Goal: Information Seeking & Learning: Learn about a topic

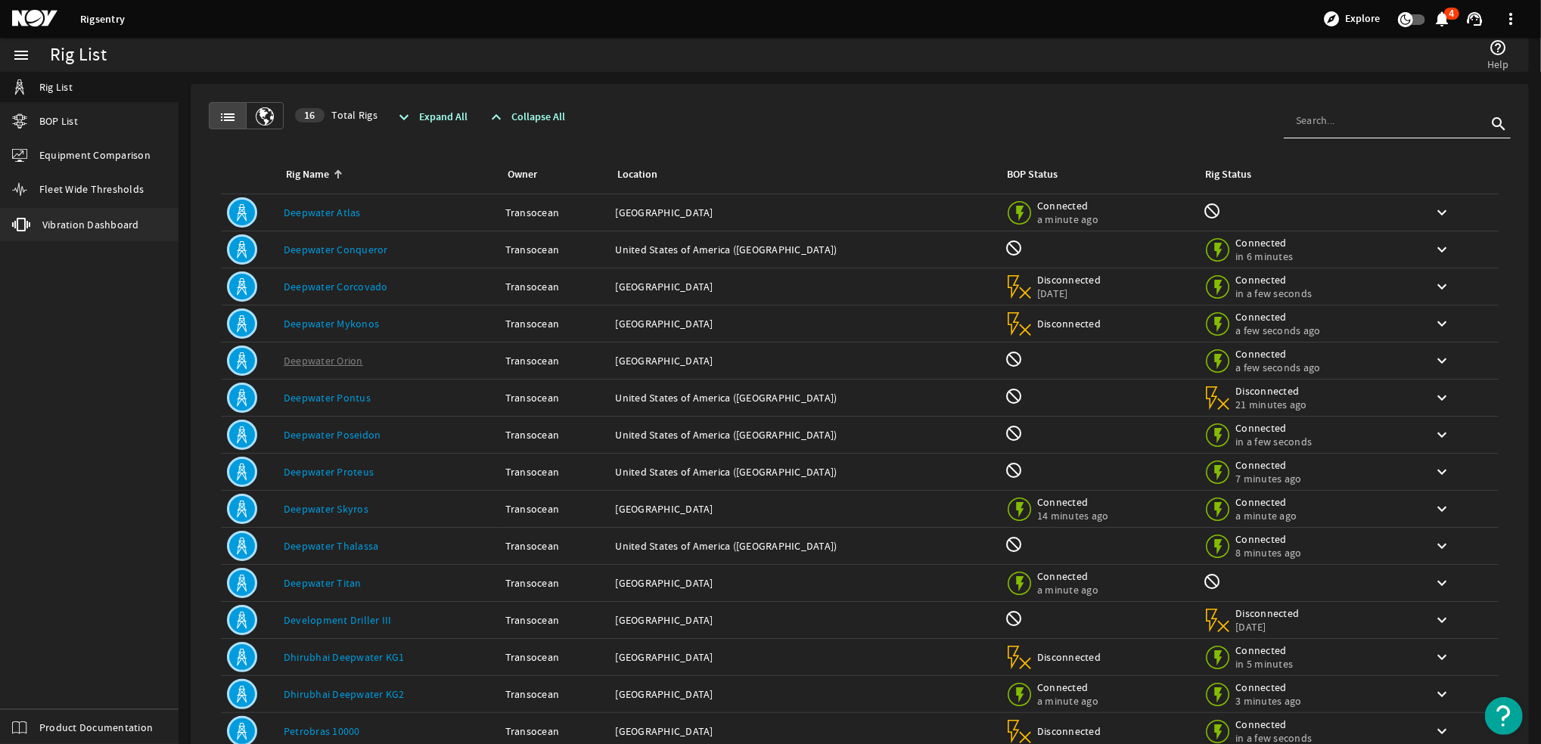
click at [111, 225] on span "Vibration Dashboard" at bounding box center [90, 224] width 97 height 15
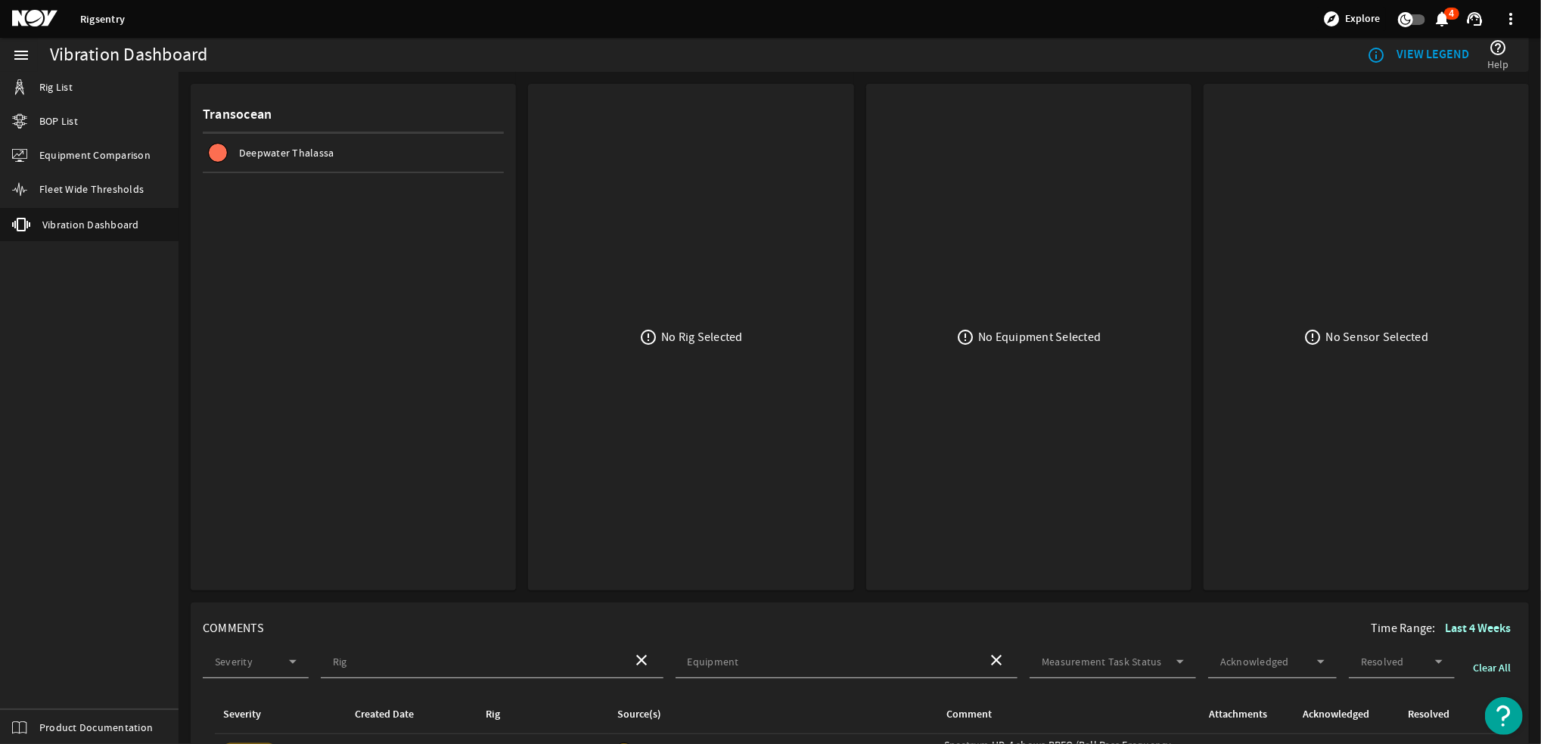
click at [252, 152] on span "Deepwater Thalassa" at bounding box center [286, 153] width 95 height 14
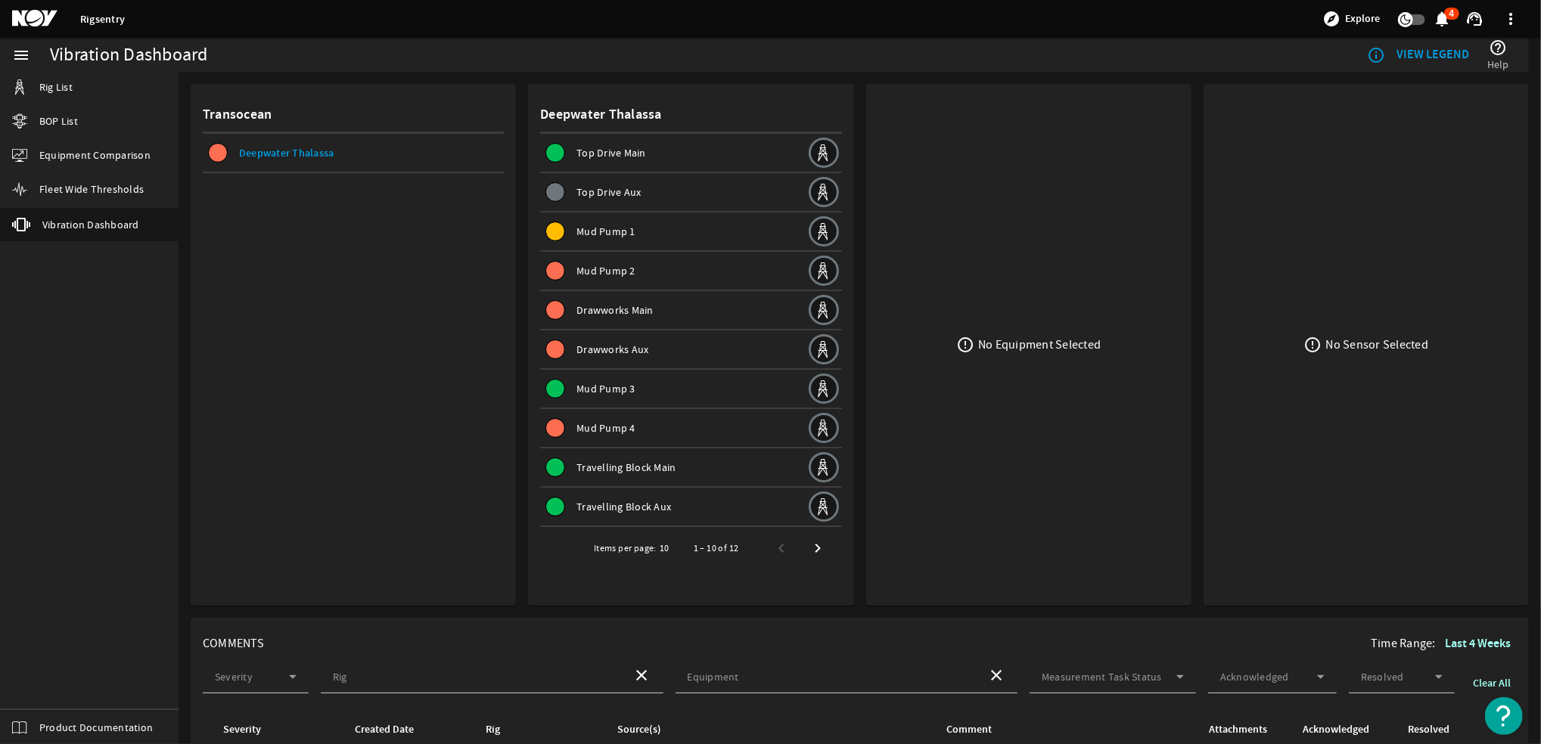
click at [632, 303] on span "Drawworks Main" at bounding box center [614, 310] width 77 height 14
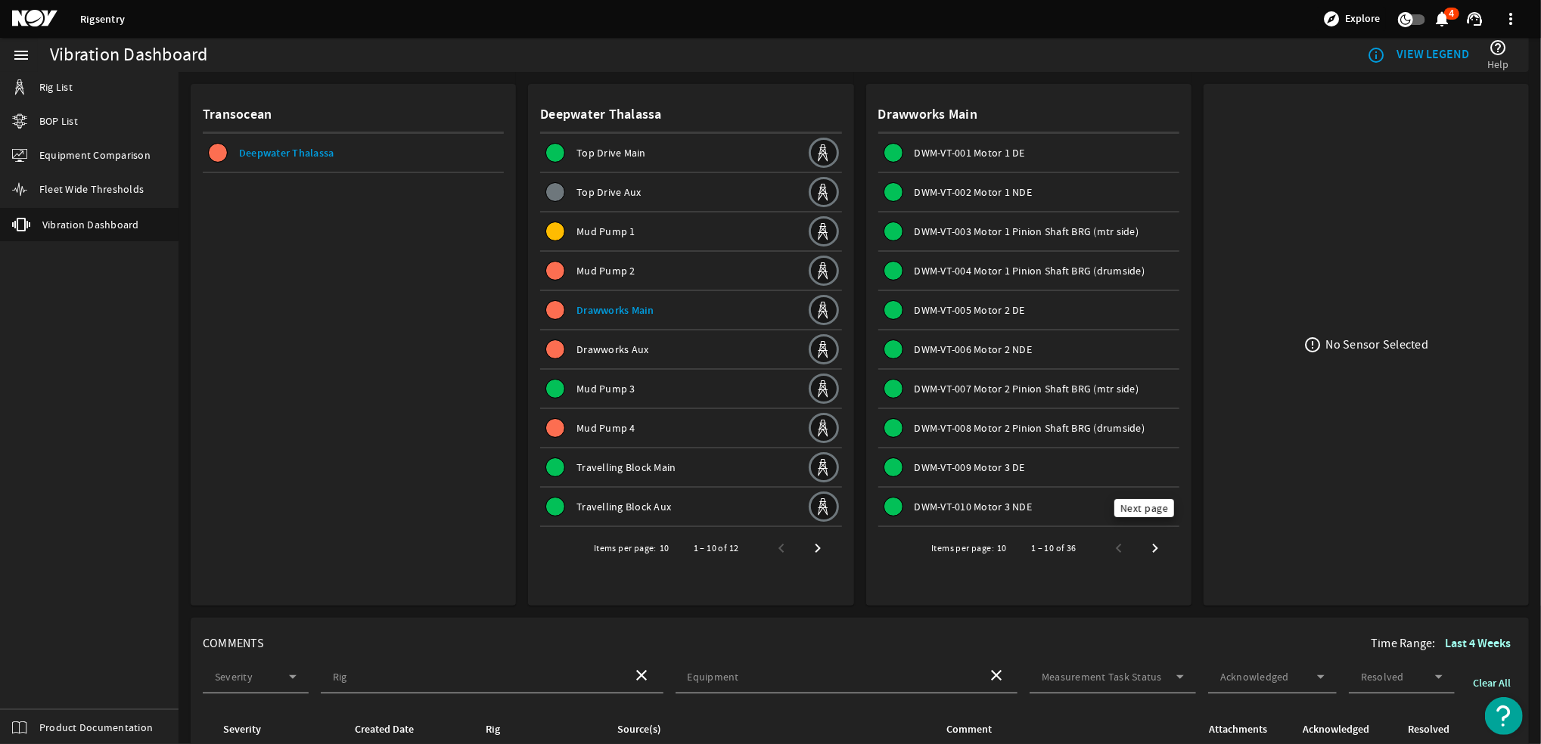
click at [1143, 542] on span "Next page" at bounding box center [1154, 548] width 27 height 27
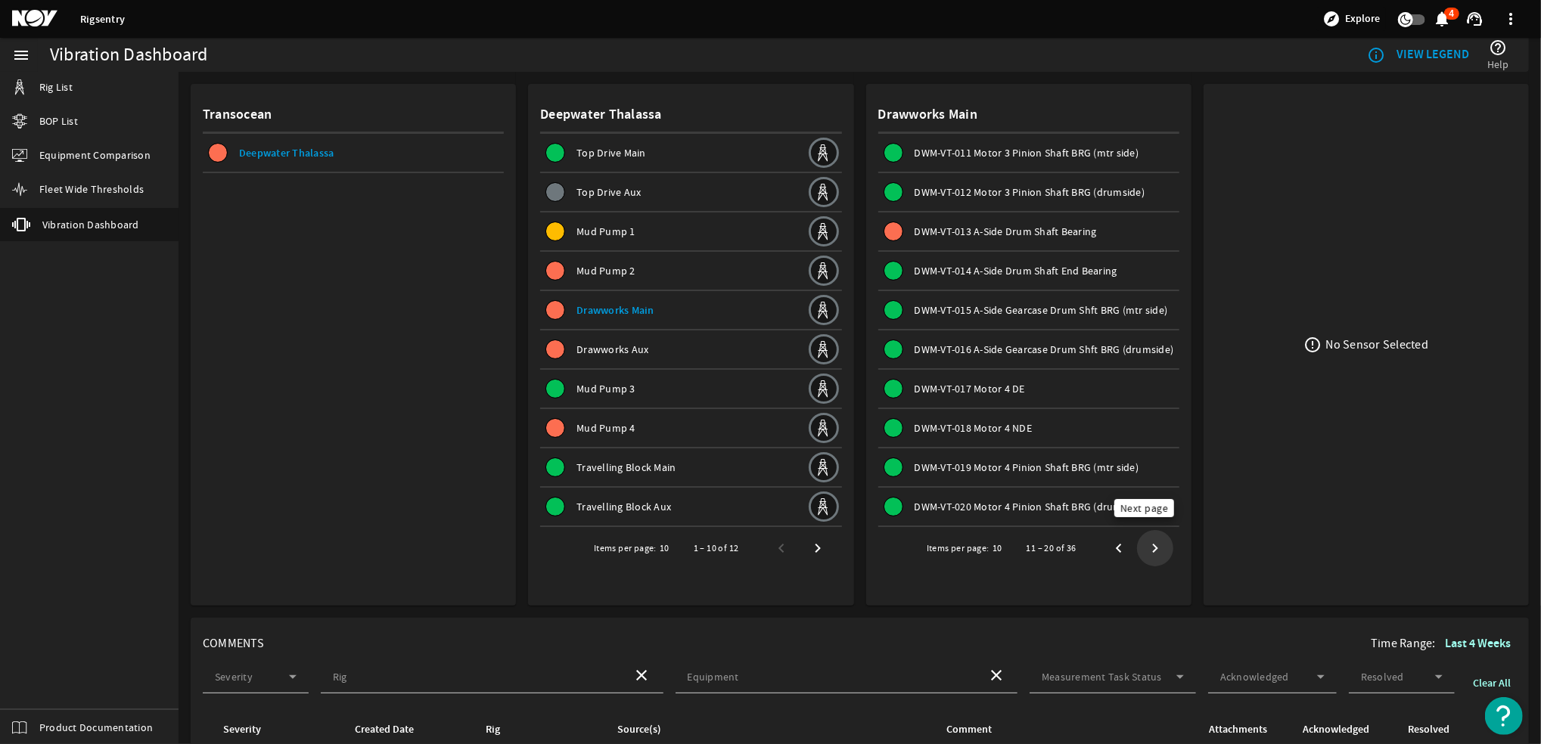
click at [1141, 536] on span "Next page" at bounding box center [1154, 548] width 27 height 27
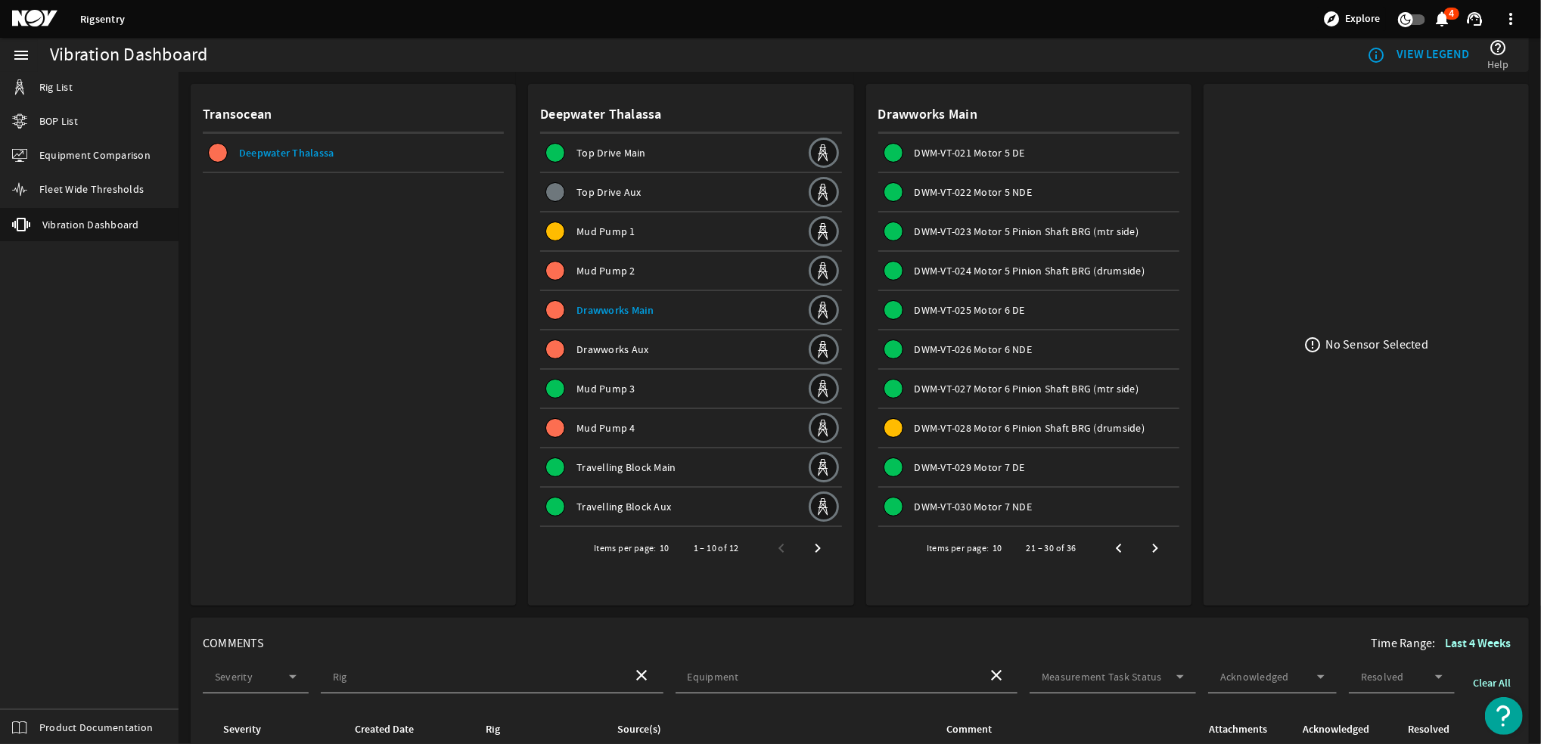
click at [1033, 424] on span "DWM-VT-028 Motor 6 Pinion Shaft BRG (drumside)" at bounding box center [1030, 428] width 231 height 14
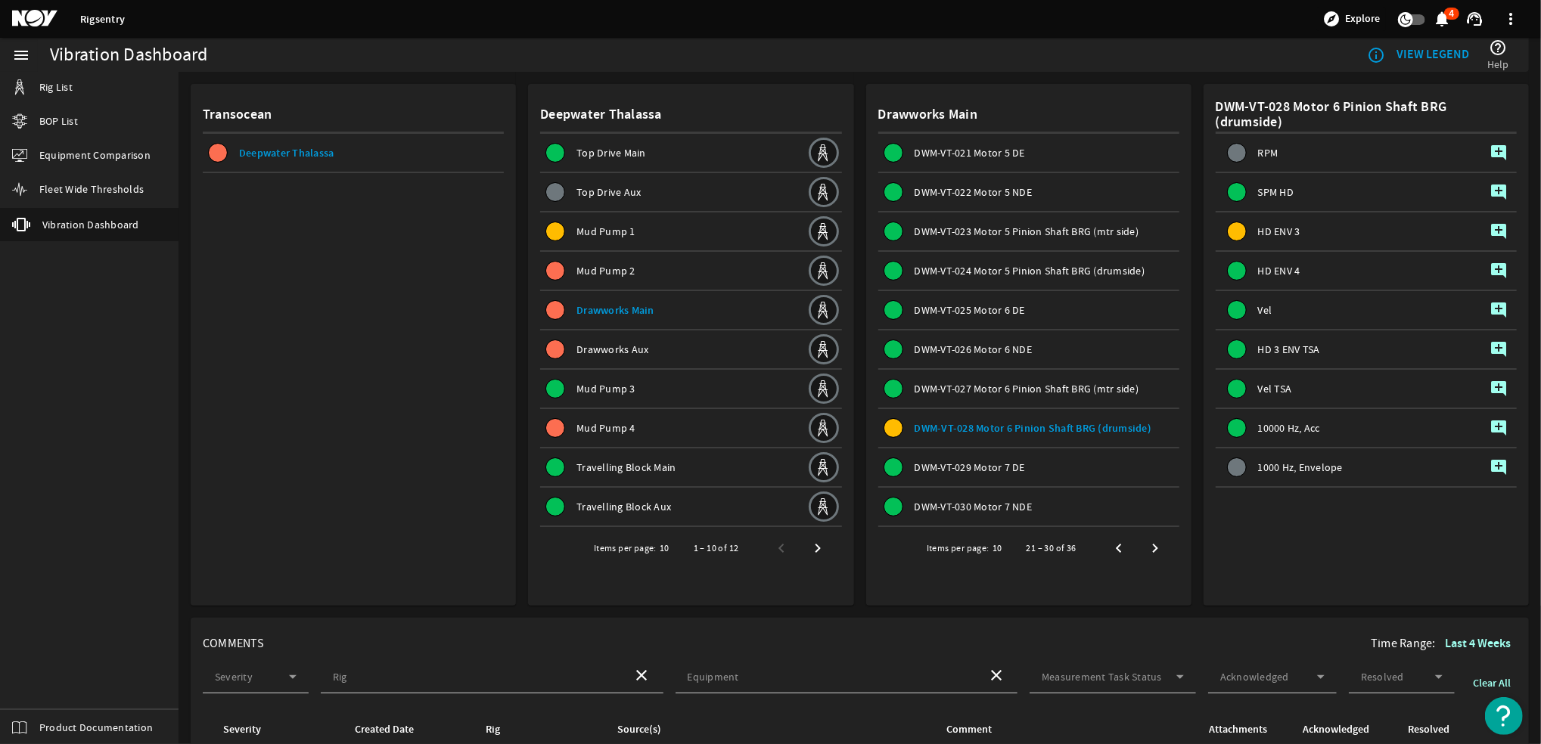
click at [1489, 226] on mat-icon "add_comment" at bounding box center [1498, 231] width 18 height 18
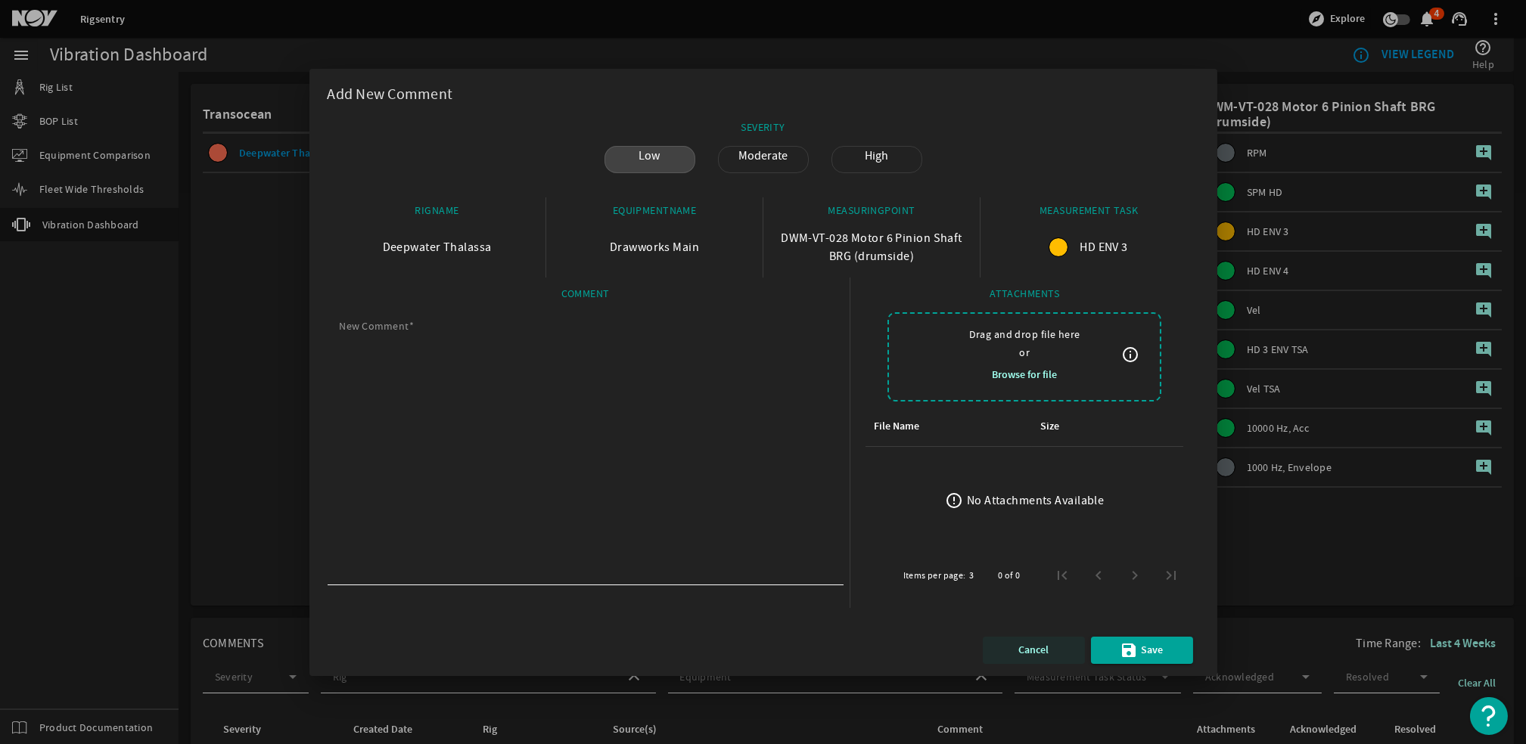
click at [1045, 655] on span "Cancel" at bounding box center [1033, 650] width 30 height 18
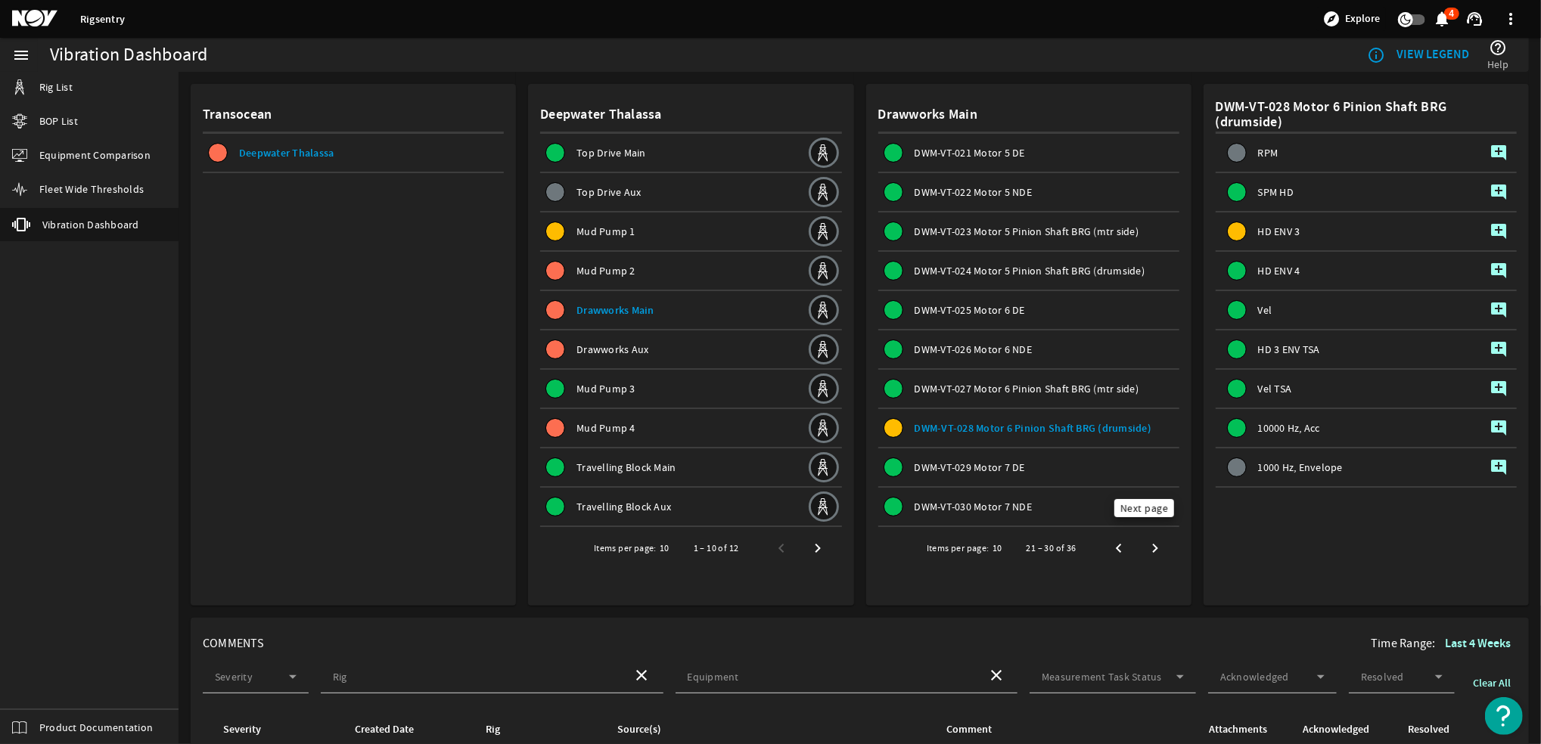
click at [1141, 539] on span "Next page" at bounding box center [1154, 548] width 27 height 27
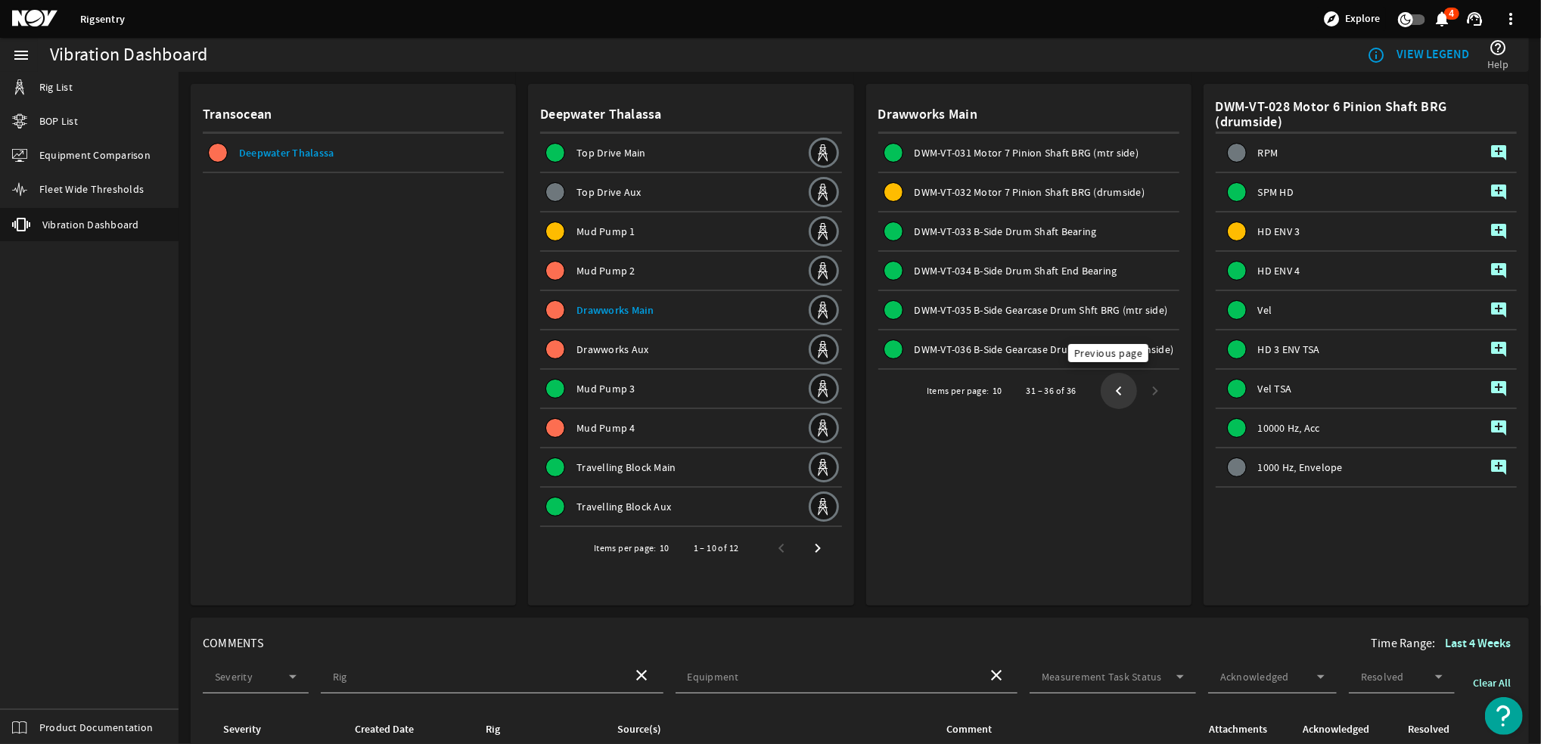
click at [1105, 385] on span "Previous page" at bounding box center [1118, 390] width 27 height 27
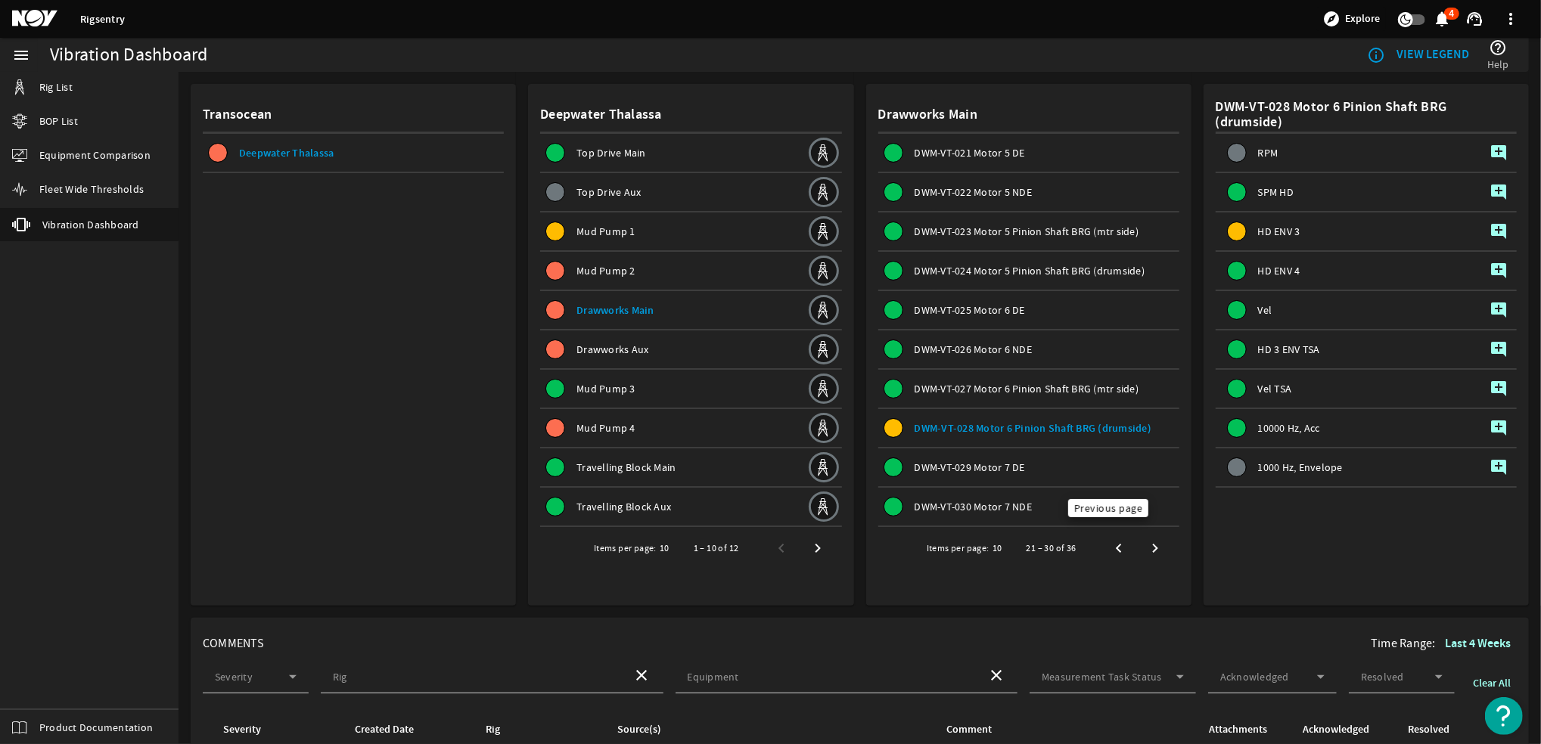
click at [1108, 545] on span "Previous page" at bounding box center [1118, 548] width 27 height 27
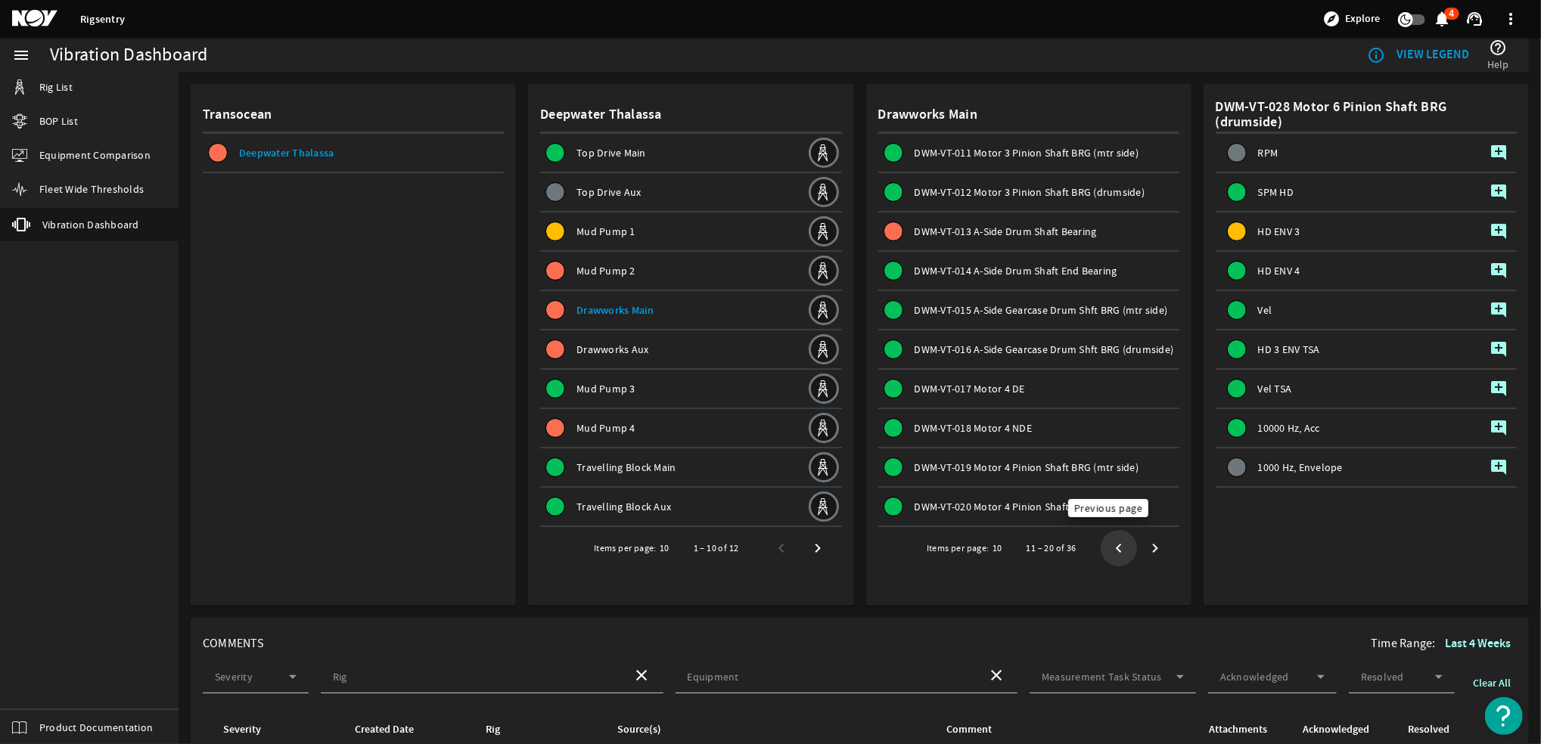
click at [1105, 540] on span "Previous page" at bounding box center [1118, 548] width 27 height 27
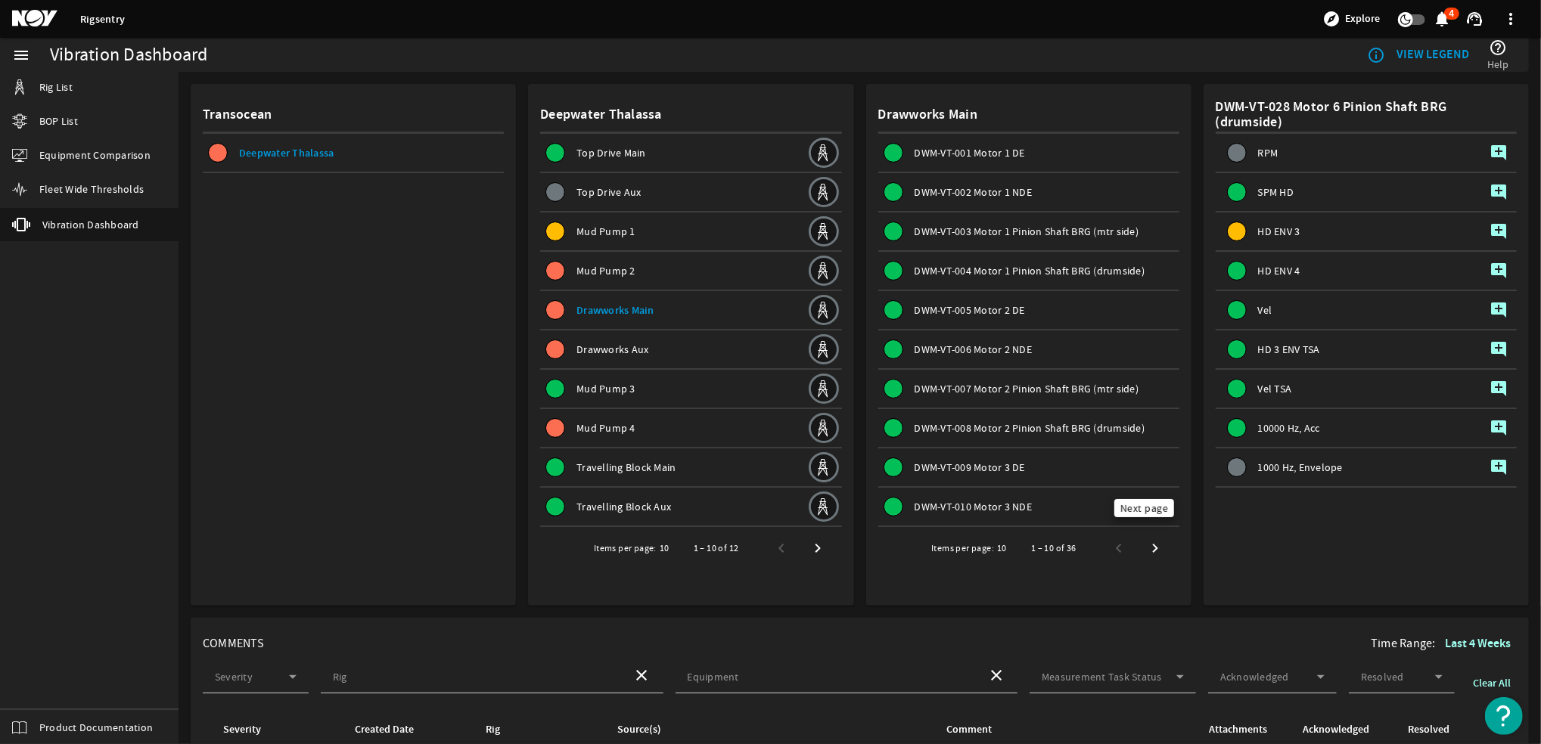
click at [1143, 543] on span "Next page" at bounding box center [1154, 548] width 27 height 27
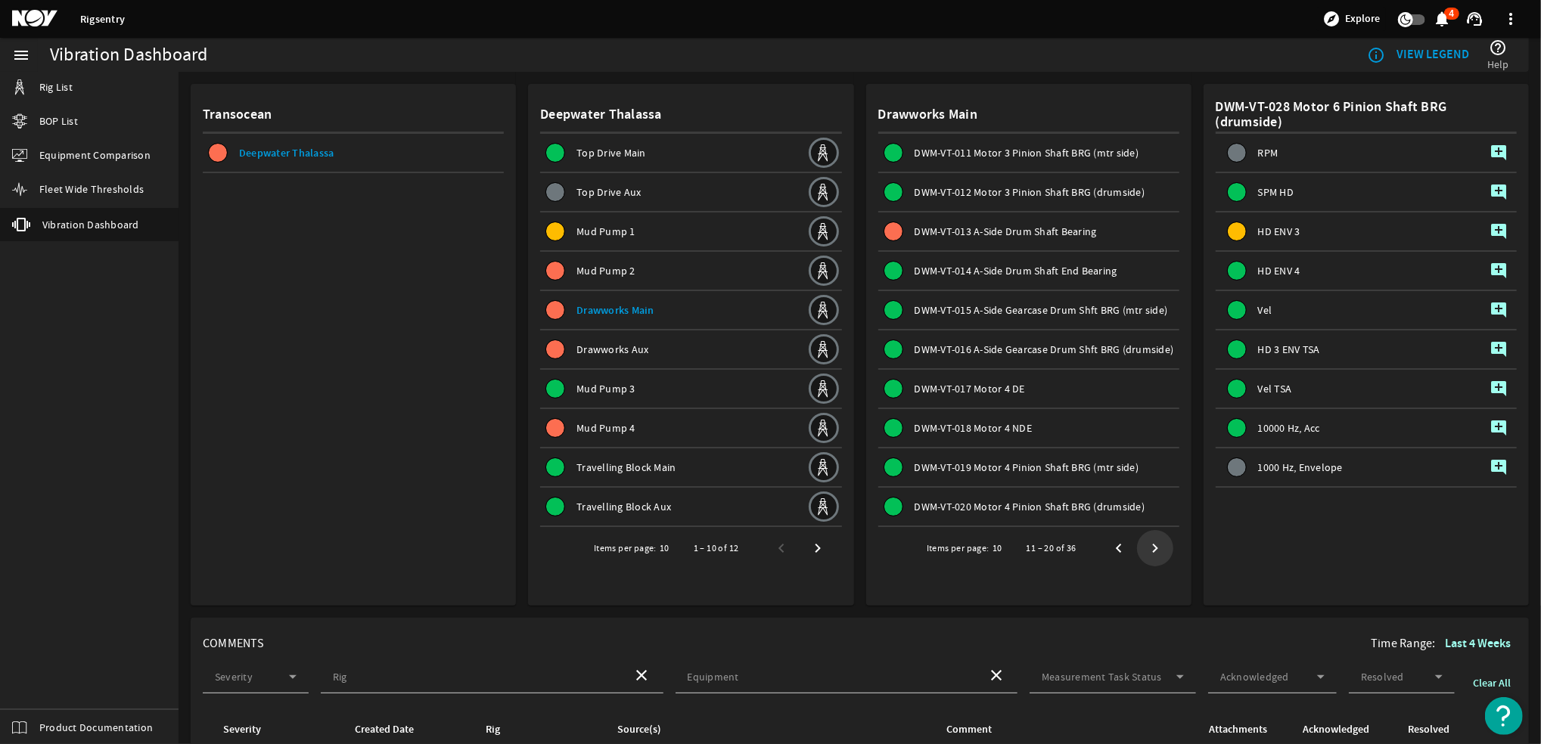
click at [1143, 542] on span "Next page" at bounding box center [1154, 548] width 27 height 27
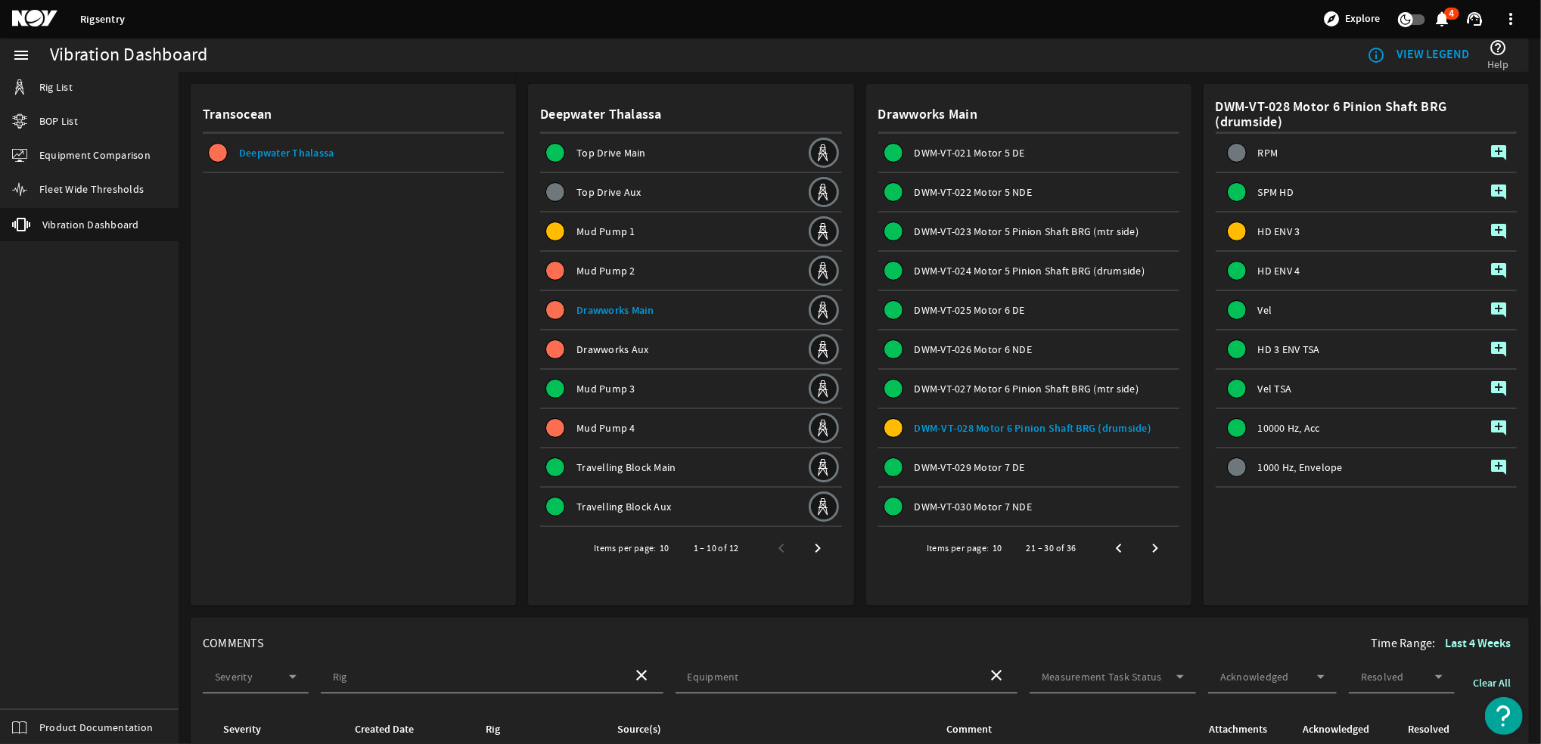
click at [1143, 542] on span "Next page" at bounding box center [1154, 548] width 27 height 27
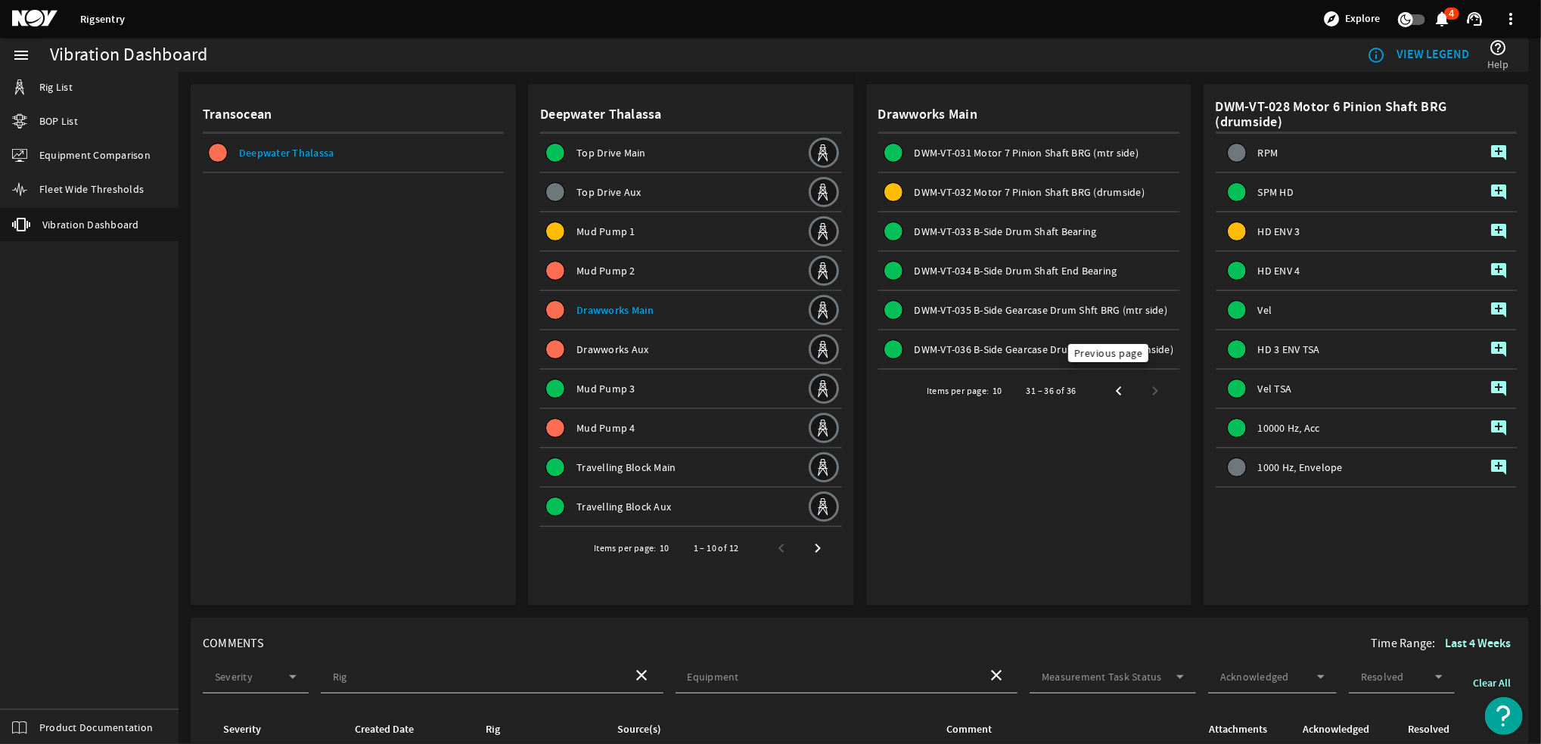
click at [1106, 390] on span "Previous page" at bounding box center [1118, 390] width 27 height 27
